Goal: Task Accomplishment & Management: Use online tool/utility

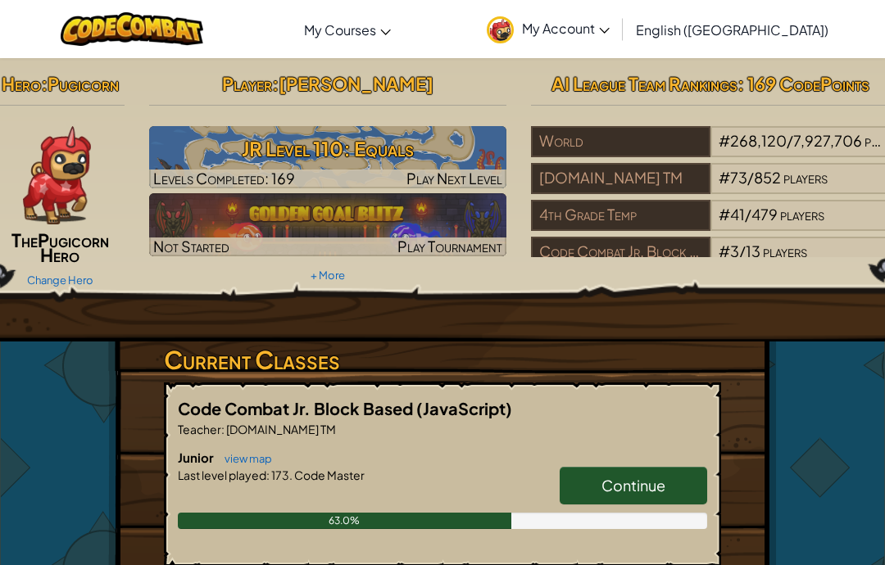
click at [442, 158] on h3 "JR Level 110: Equals" at bounding box center [328, 148] width 358 height 37
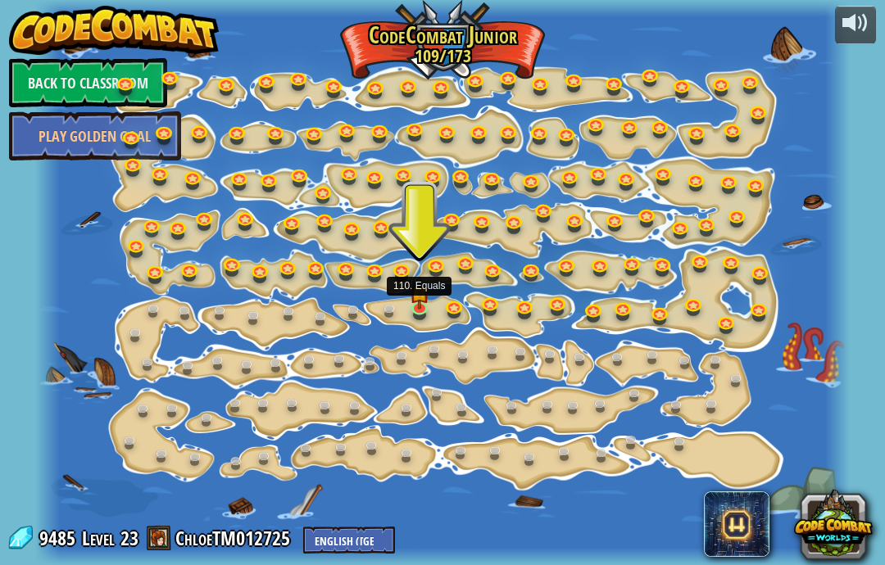
click at [426, 308] on link at bounding box center [421, 310] width 33 height 25
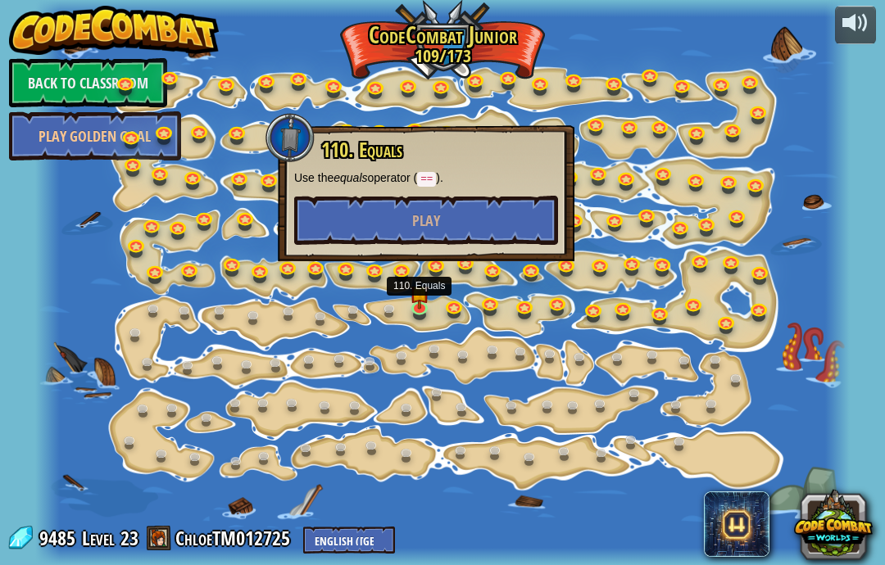
click at [481, 234] on button "Play" at bounding box center [426, 220] width 264 height 49
